Goal: Information Seeking & Learning: Learn about a topic

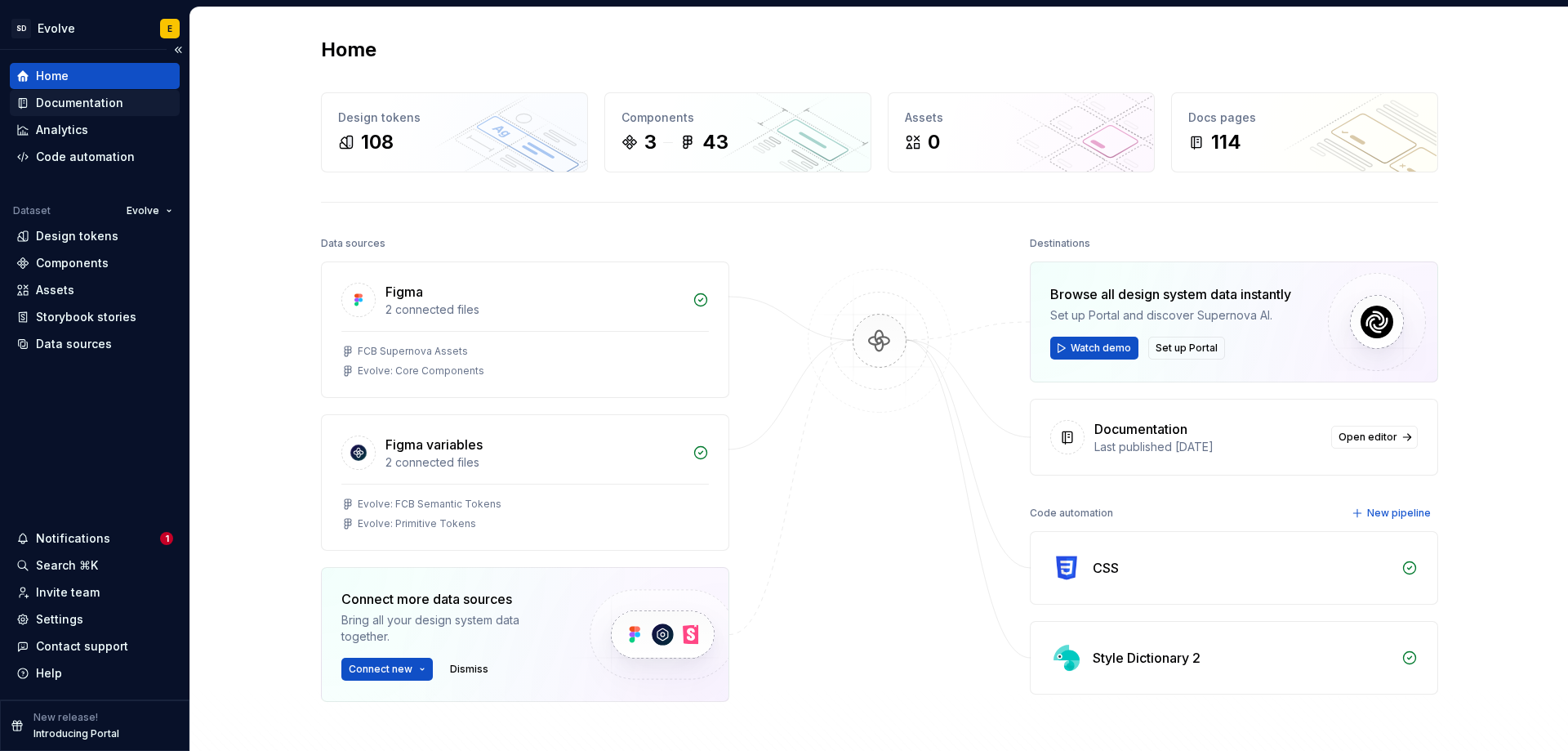
click at [86, 103] on div "Documentation" at bounding box center [80, 102] width 88 height 16
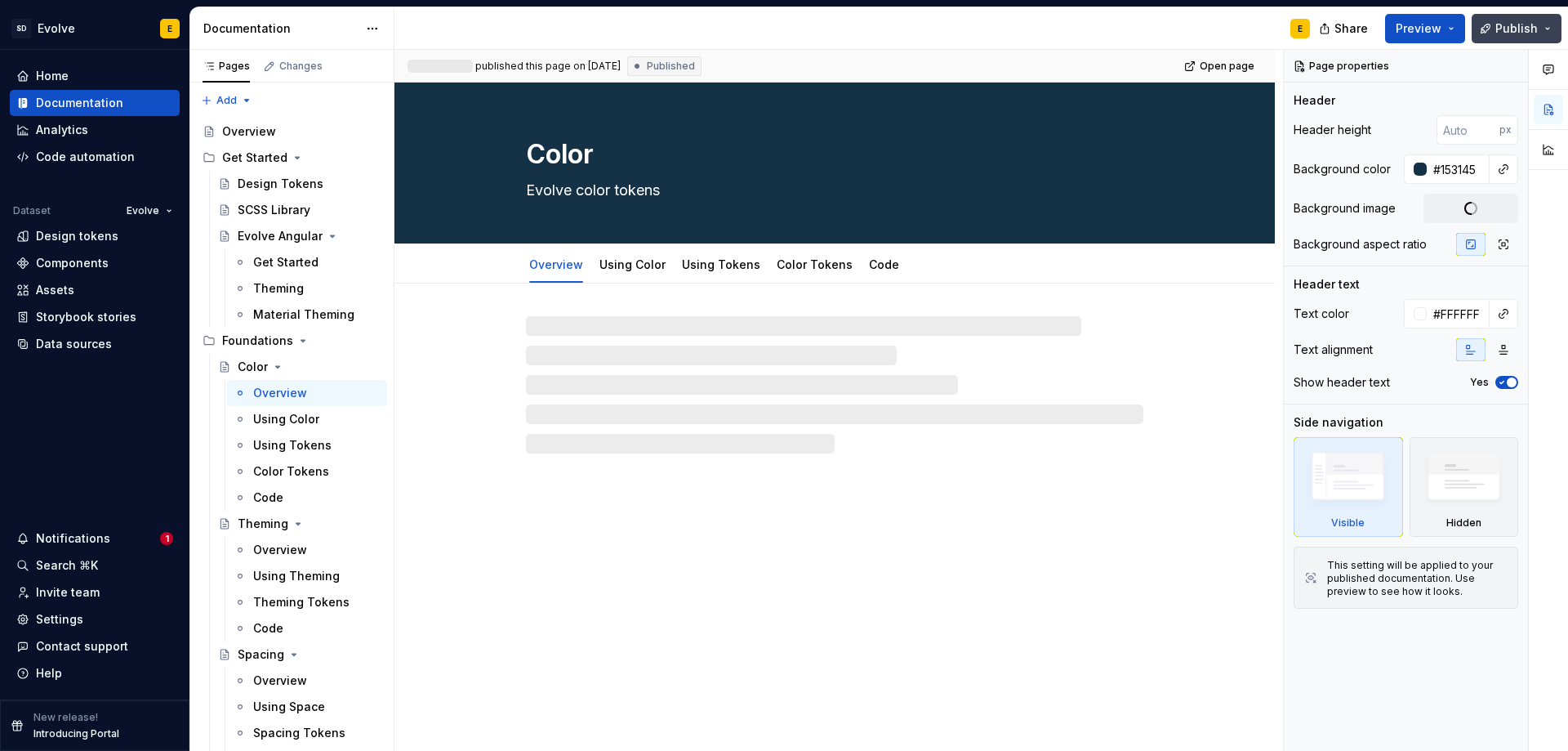
click at [1536, 24] on span "Publish" at bounding box center [1516, 28] width 42 height 16
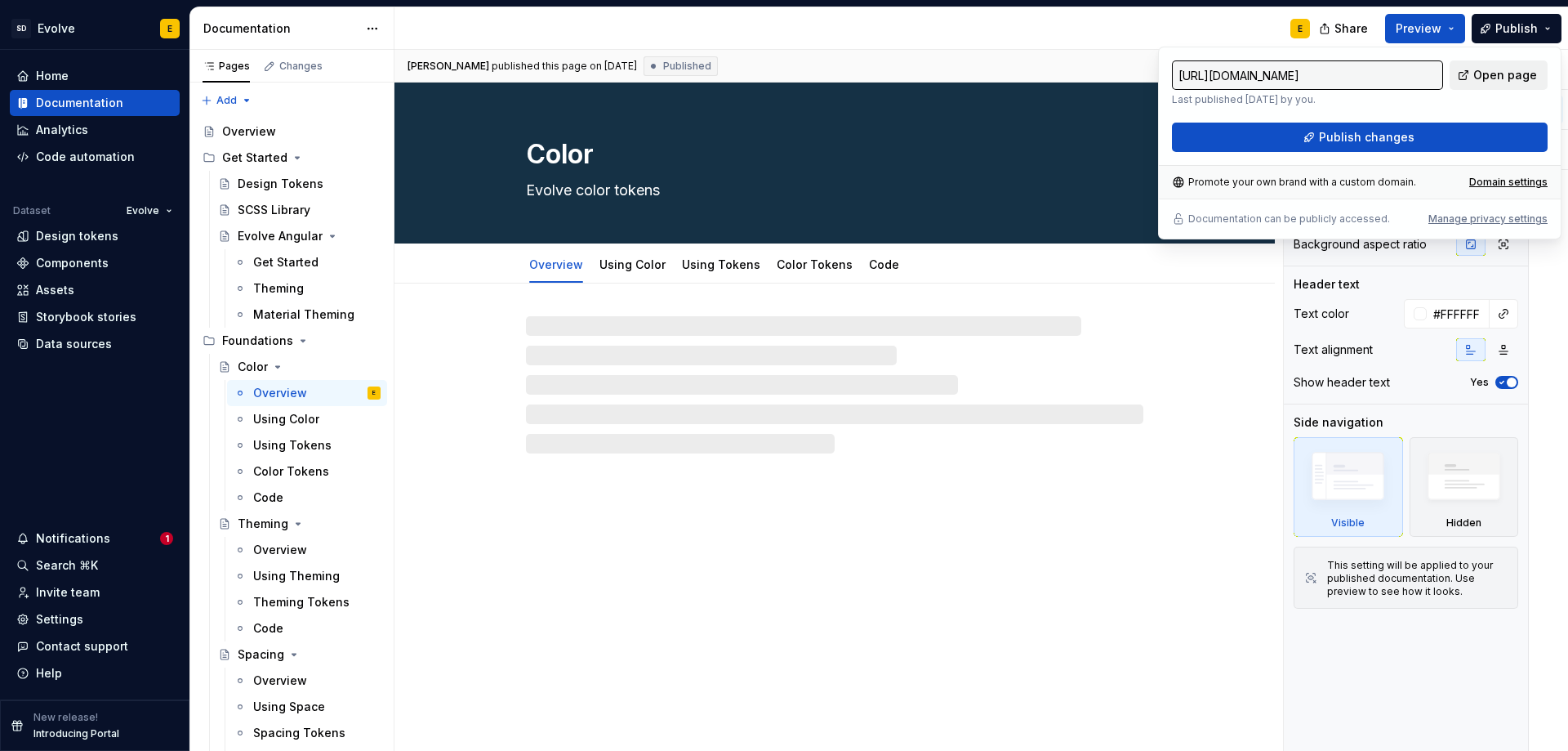
click at [1522, 78] on span "Open page" at bounding box center [1505, 74] width 63 height 16
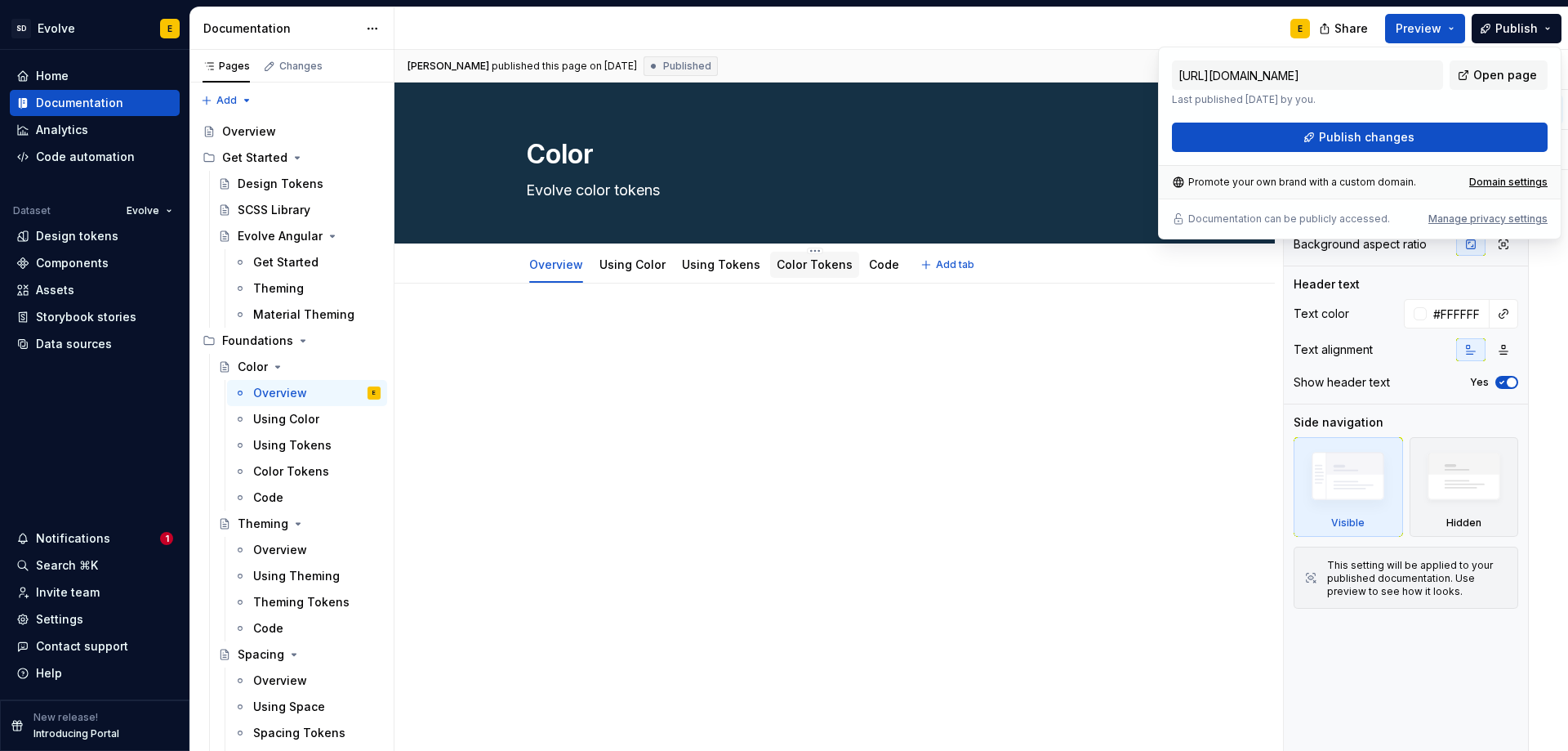
click at [791, 266] on link "Color Tokens" at bounding box center [815, 264] width 76 height 14
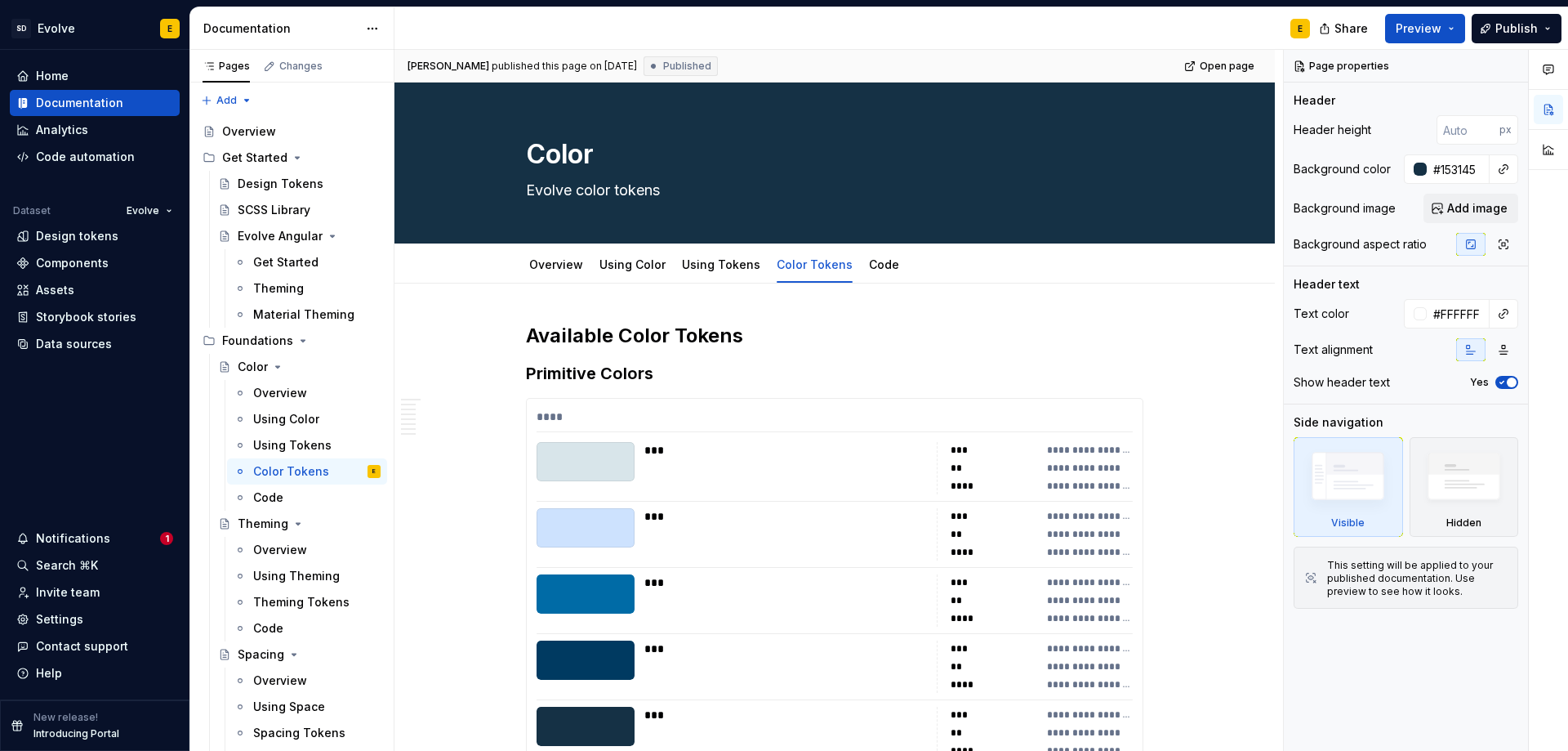
type textarea "*"
